Goal: Check status: Check status

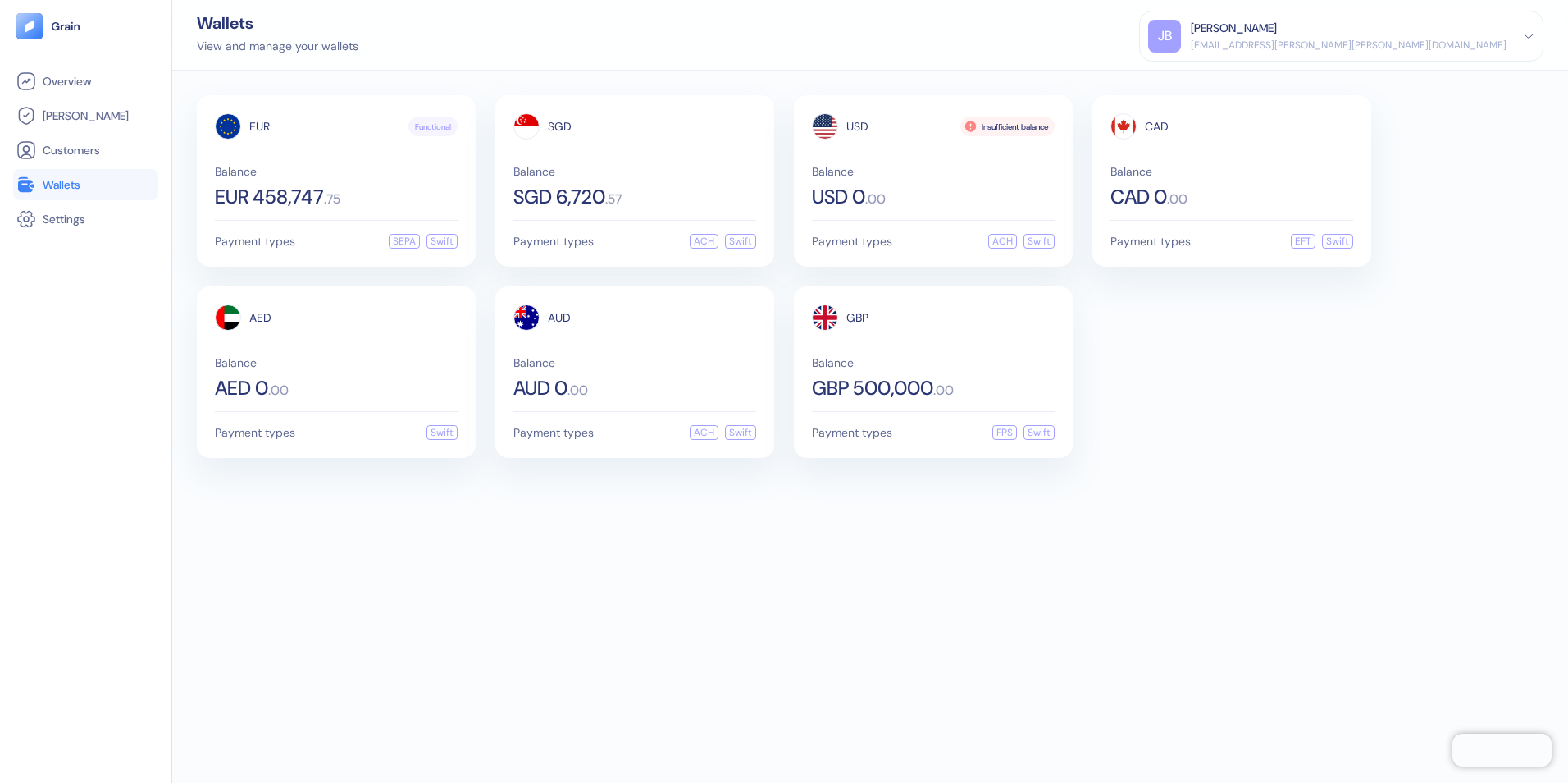
click at [464, 553] on div "EUR Functional Balance EUR 458,747 . 75 Payment types SEPA Swift SGD Balance SG…" at bounding box center [870, 427] width 1396 height 712
click at [663, 189] on div "SGD 6,720 . 57" at bounding box center [634, 196] width 243 height 20
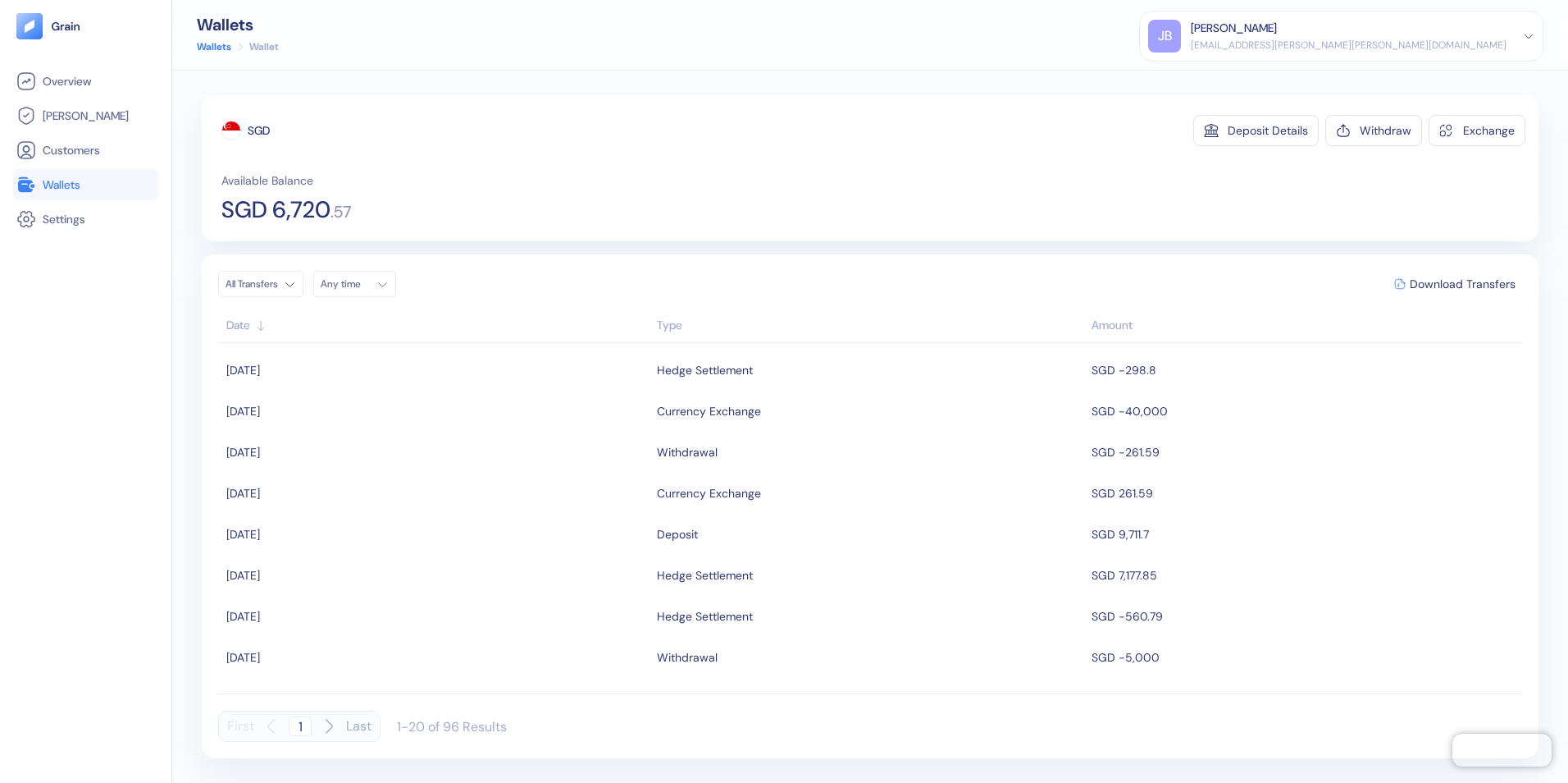
click at [65, 183] on span "Wallets" at bounding box center [61, 184] width 38 height 17
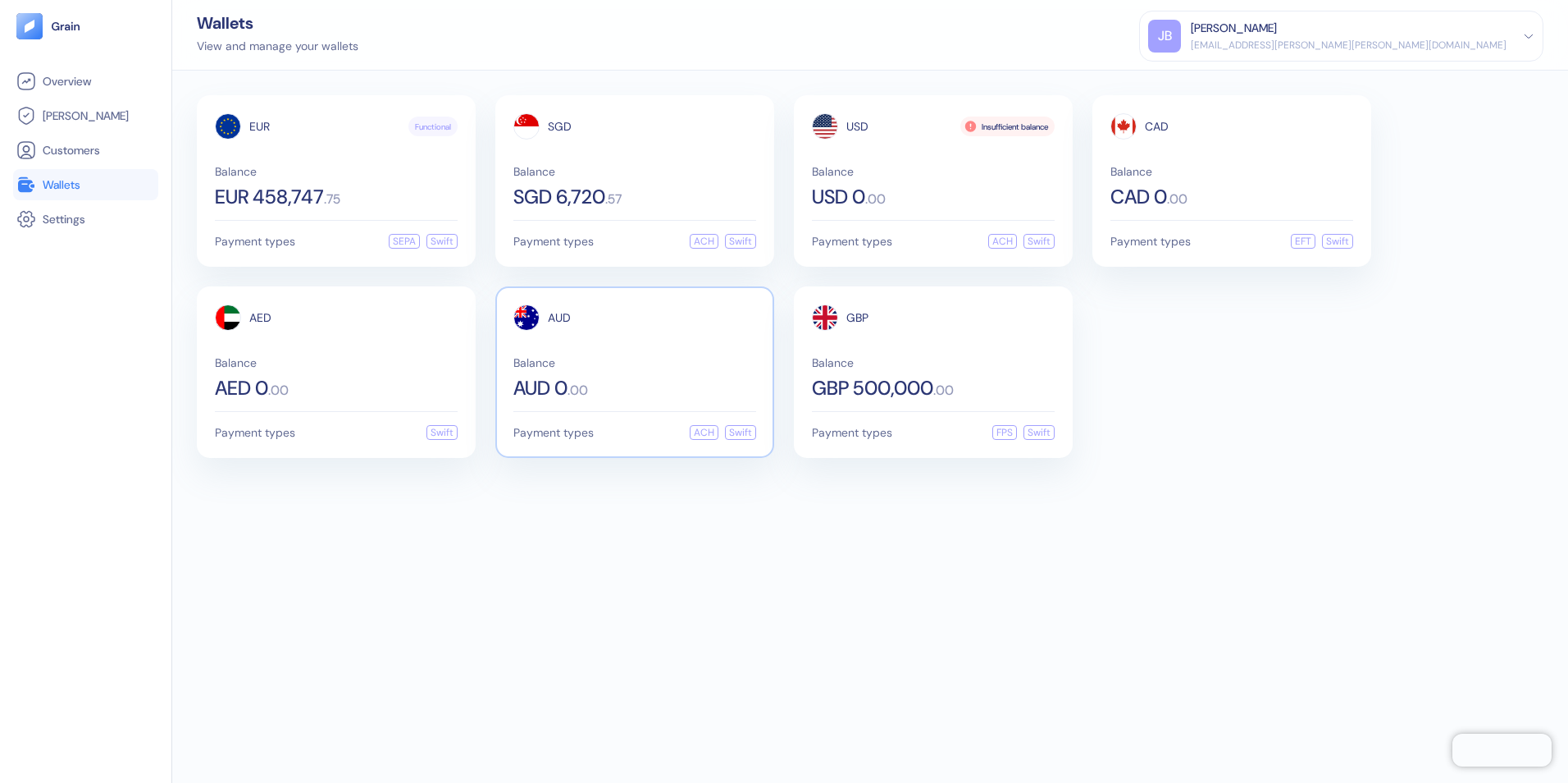
click at [695, 362] on span "Balance" at bounding box center [634, 362] width 243 height 11
